Goal: Find specific page/section: Find specific page/section

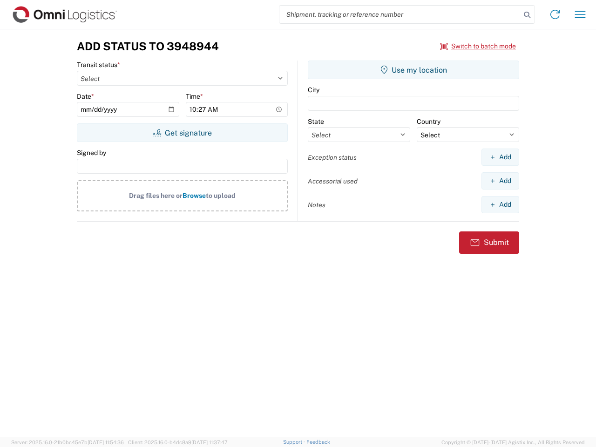
click at [400, 14] on input "search" at bounding box center [399, 15] width 241 height 18
click at [527, 15] on icon at bounding box center [527, 14] width 13 height 13
click at [555, 14] on icon at bounding box center [555, 14] width 15 height 15
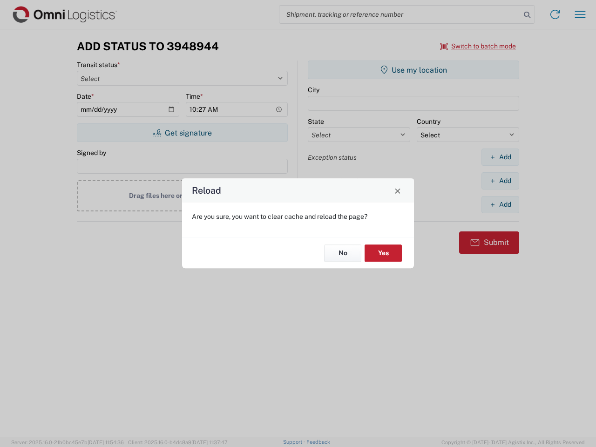
click at [478, 46] on div "Reload Are you sure, you want to clear cache and reload the page? No Yes" at bounding box center [298, 223] width 596 height 447
click at [182, 133] on div "Reload Are you sure, you want to clear cache and reload the page? No Yes" at bounding box center [298, 223] width 596 height 447
click at [413, 70] on div "Reload Are you sure, you want to clear cache and reload the page? No Yes" at bounding box center [298, 223] width 596 height 447
click at [500, 157] on div "Reload Are you sure, you want to clear cache and reload the page? No Yes" at bounding box center [298, 223] width 596 height 447
click at [500, 181] on div "Reload Are you sure, you want to clear cache and reload the page? No Yes" at bounding box center [298, 223] width 596 height 447
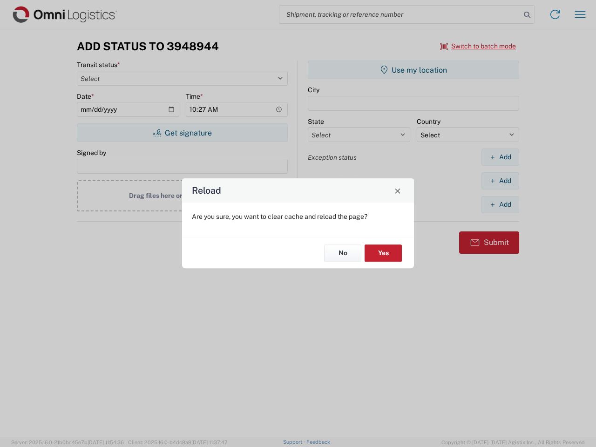
click at [500, 204] on div "Reload Are you sure, you want to clear cache and reload the page? No Yes" at bounding box center [298, 223] width 596 height 447
